Goal: Information Seeking & Learning: Find specific fact

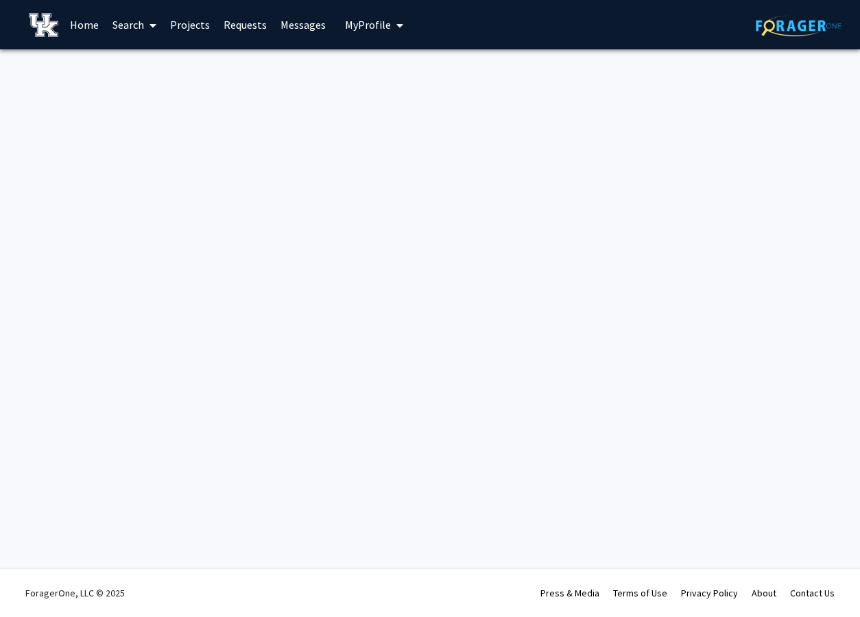
click at [144, 25] on link "Search" at bounding box center [135, 25] width 58 height 48
click at [149, 87] on span "Students" at bounding box center [148, 90] width 84 height 27
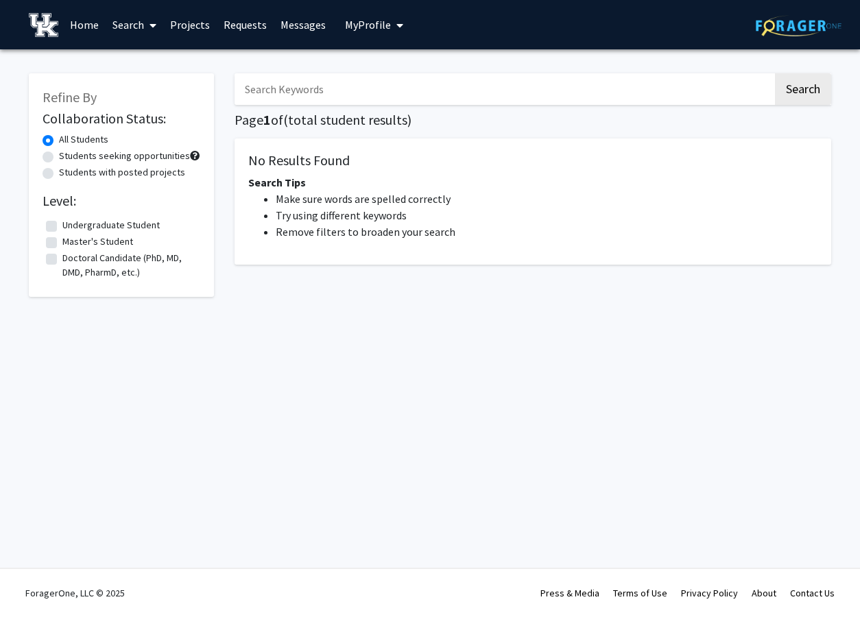
click at [345, 89] on input "Search Keywords" at bounding box center [503, 89] width 538 height 32
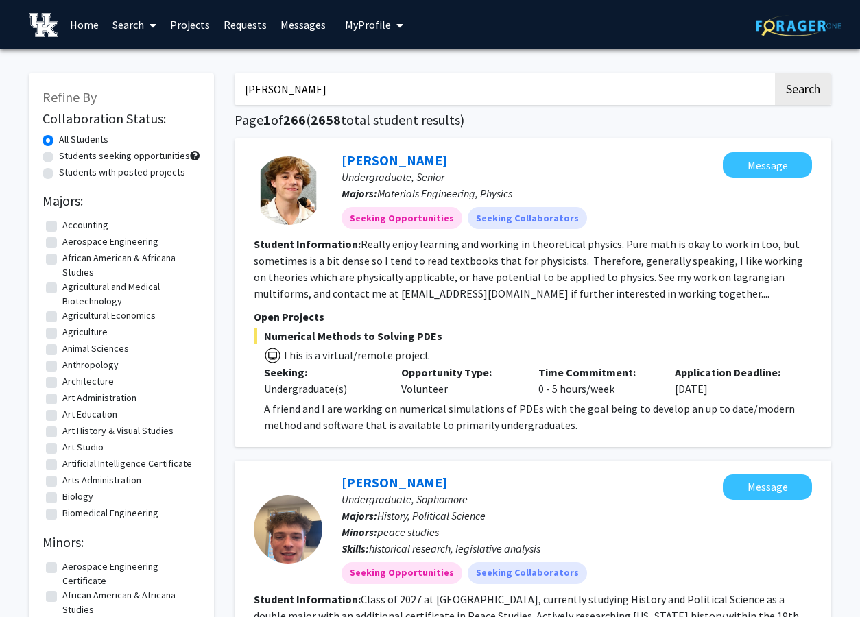
type input "[PERSON_NAME]"
click at [775, 73] on button "Search" at bounding box center [803, 89] width 56 height 32
